Goal: Task Accomplishment & Management: Complete application form

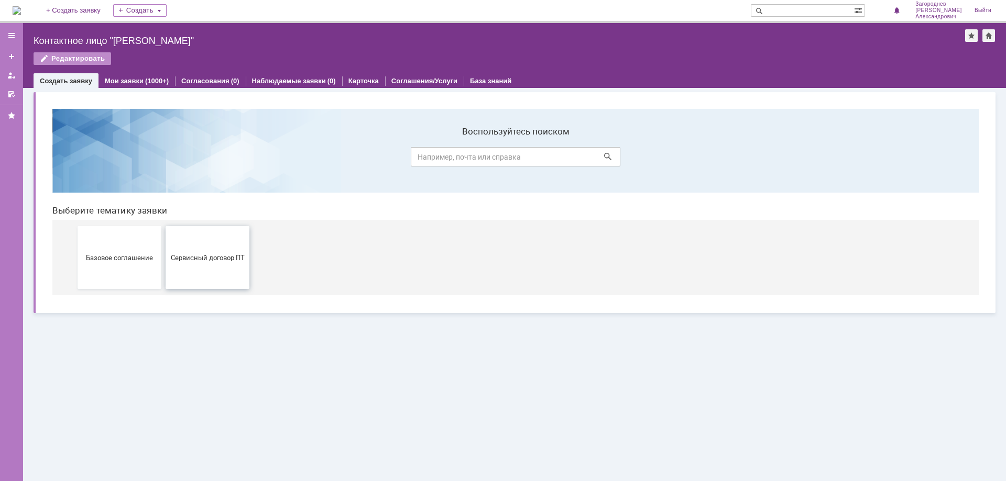
drag, startPoint x: 185, startPoint y: 263, endPoint x: 232, endPoint y: 364, distance: 111.1
click at [185, 263] on button "Сервисный договор ПТ" at bounding box center [208, 257] width 84 height 63
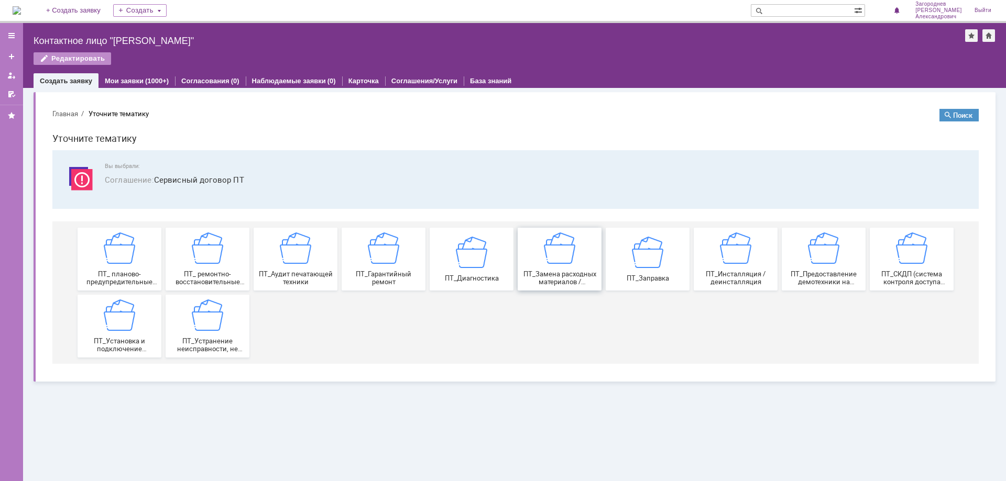
click at [566, 252] on img at bounding box center [559, 248] width 31 height 31
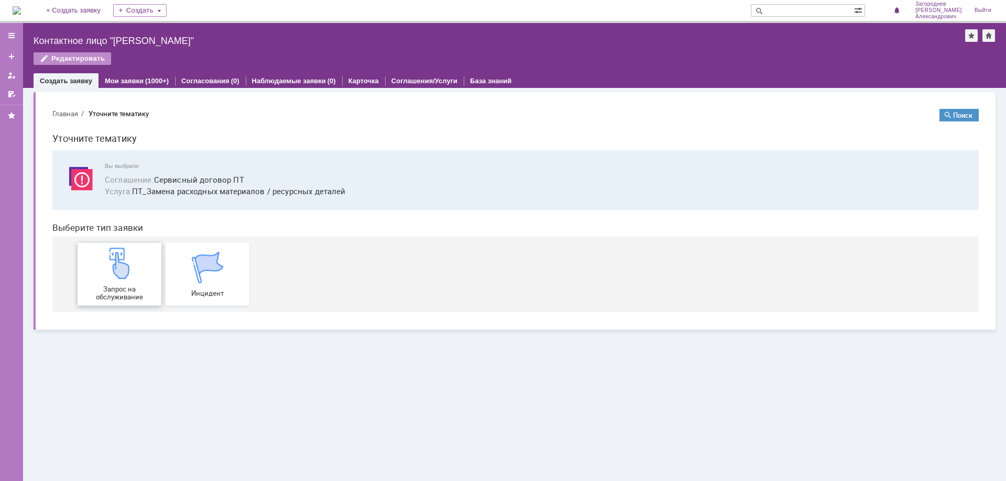
click at [138, 273] on div "Запрос на обслуживание" at bounding box center [120, 274] width 78 height 53
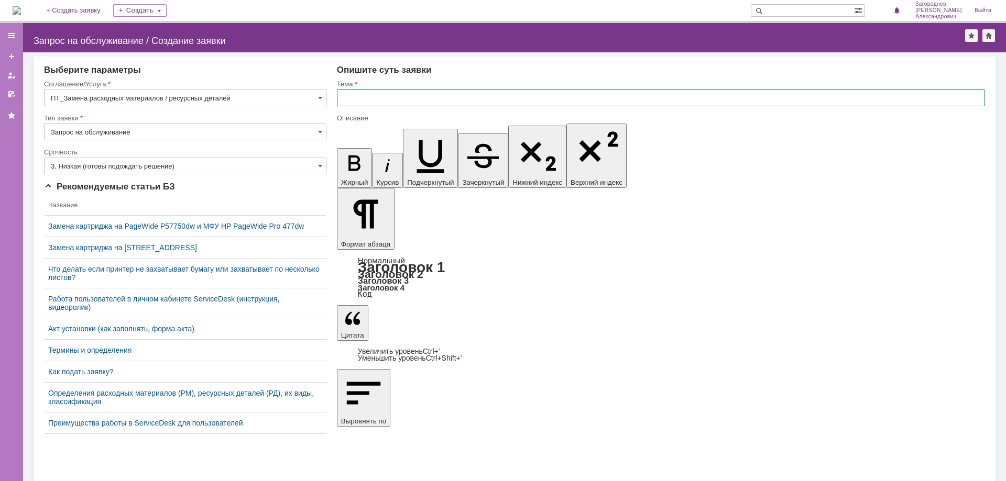
click at [448, 101] on input "text" at bounding box center [661, 98] width 648 height 17
type input "замена картриджа"
drag, startPoint x: 397, startPoint y: 3678, endPoint x: 386, endPoint y: 3688, distance: 14.8
drag, startPoint x: 431, startPoint y: 3694, endPoint x: 379, endPoint y: 3691, distance: 52.5
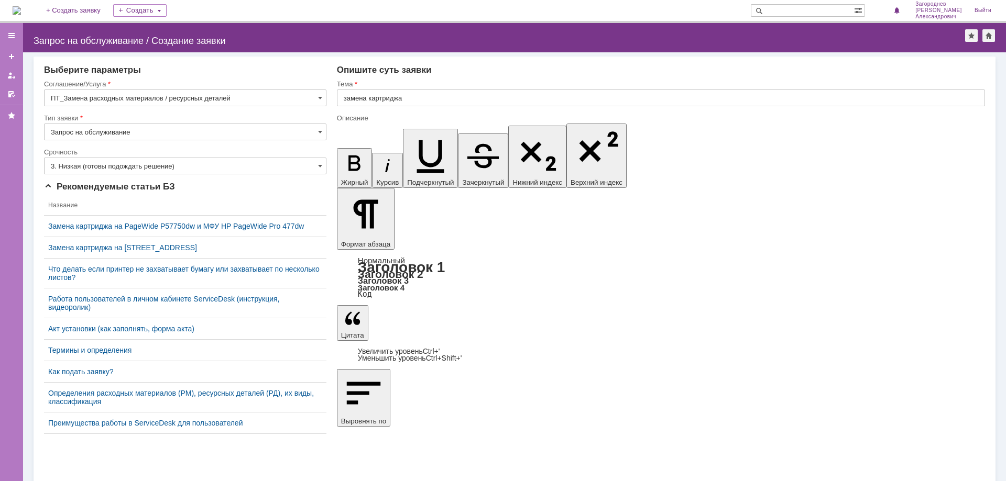
scroll to position [98, 4]
